Goal: Task Accomplishment & Management: Understand process/instructions

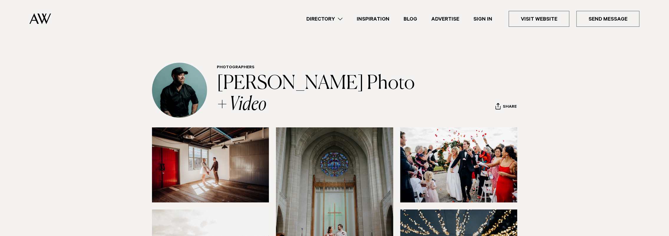
click at [441, 19] on link "Advertise" at bounding box center [445, 19] width 42 height 8
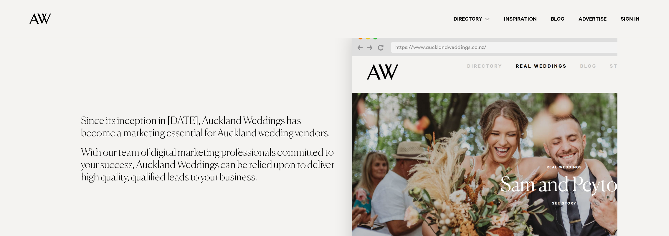
scroll to position [245, 0]
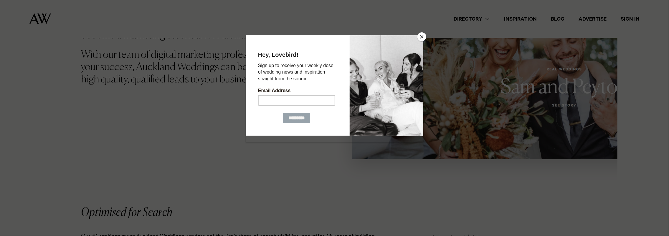
click at [423, 32] on div at bounding box center [334, 118] width 669 height 236
drag, startPoint x: 423, startPoint y: 36, endPoint x: 403, endPoint y: 43, distance: 21.0
click at [422, 36] on button "Close" at bounding box center [421, 36] width 9 height 9
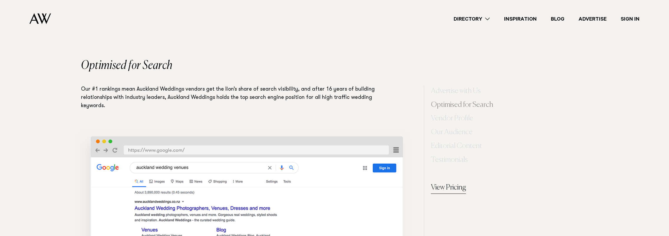
scroll to position [491, 0]
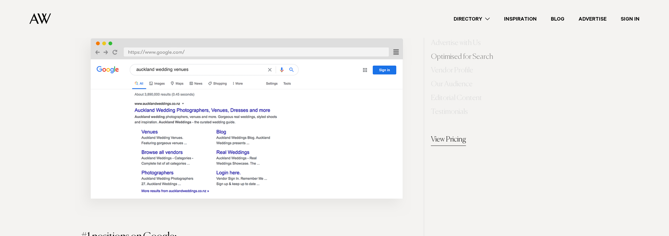
click at [445, 138] on link "View Pricing" at bounding box center [448, 141] width 35 height 12
